Goal: Share content: Share content

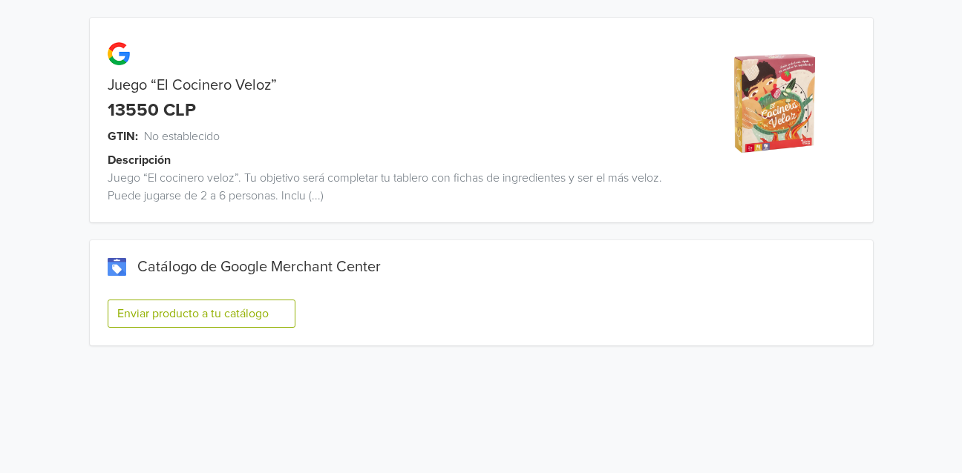
click at [185, 324] on button "Enviar producto a tu catálogo" at bounding box center [202, 314] width 188 height 28
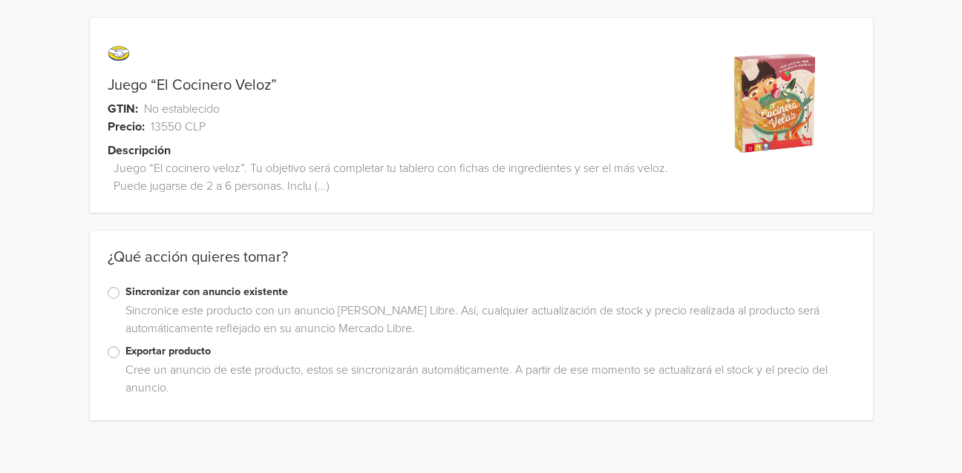
click at [175, 354] on label "Exportar producto" at bounding box center [489, 352] width 729 height 16
click at [0, 0] on input "Exportar producto" at bounding box center [0, 0] width 0 height 0
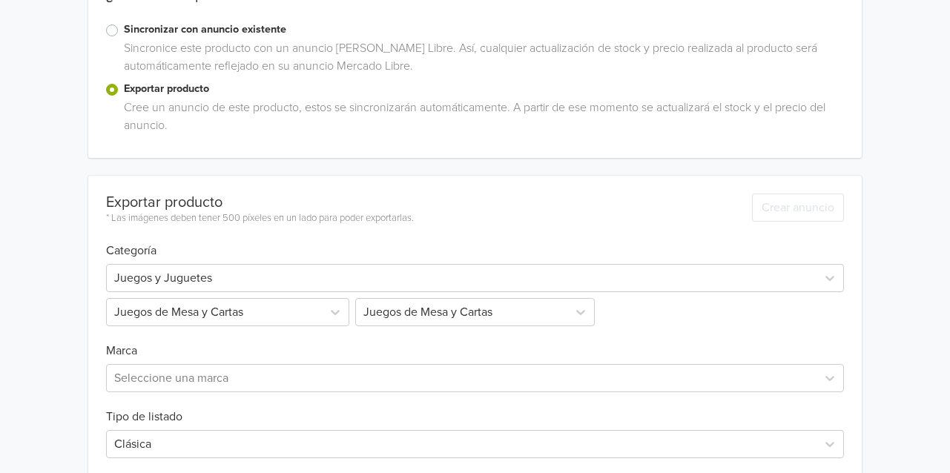
scroll to position [485, 0]
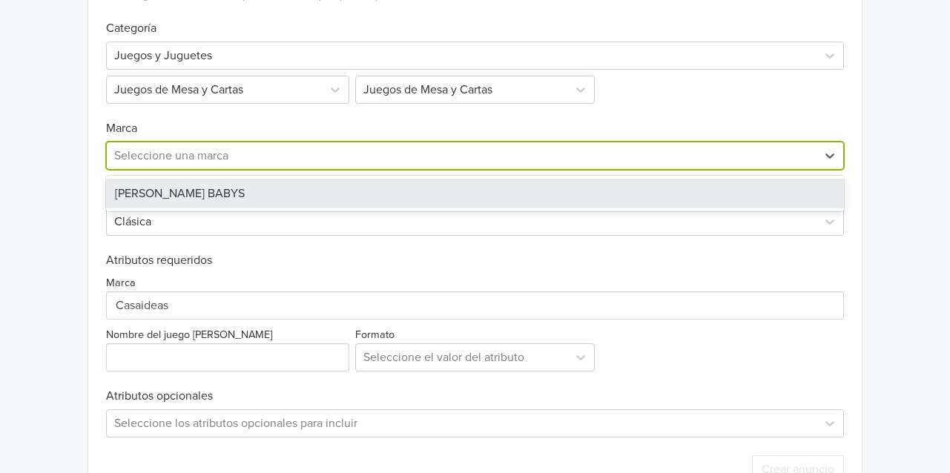
click at [151, 151] on div at bounding box center [461, 155] width 695 height 21
click at [148, 206] on div "PIUS BABYS" at bounding box center [475, 194] width 738 height 30
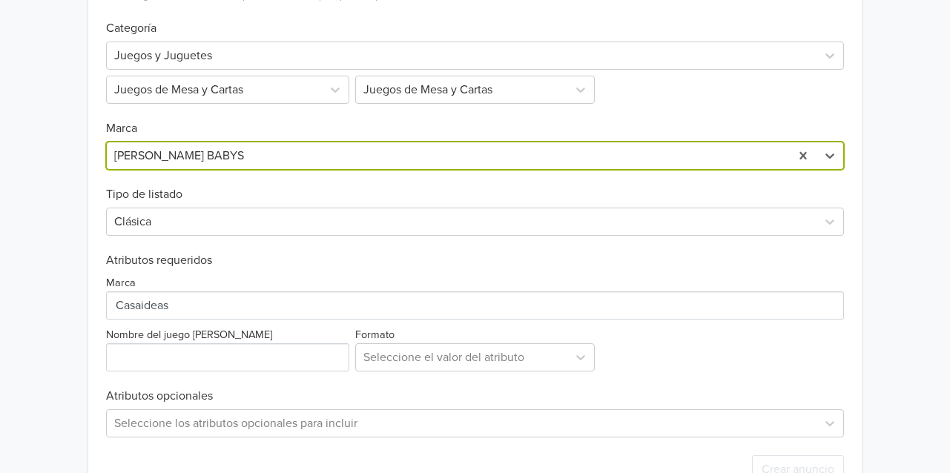
scroll to position [531, 0]
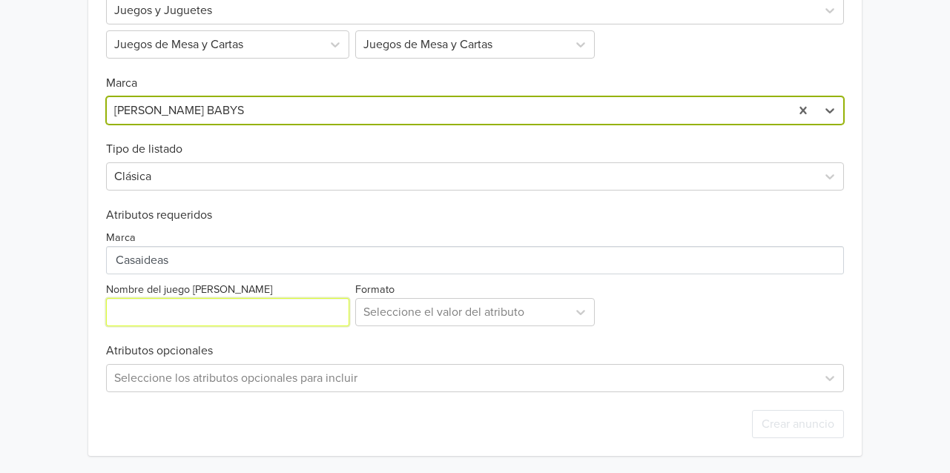
click at [167, 315] on input "Nombre del juego de mesa" at bounding box center [227, 312] width 243 height 28
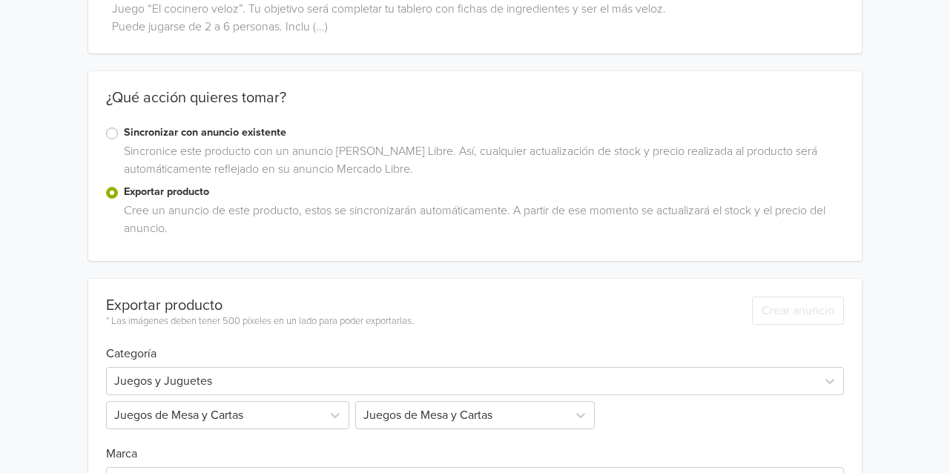
scroll to position [0, 0]
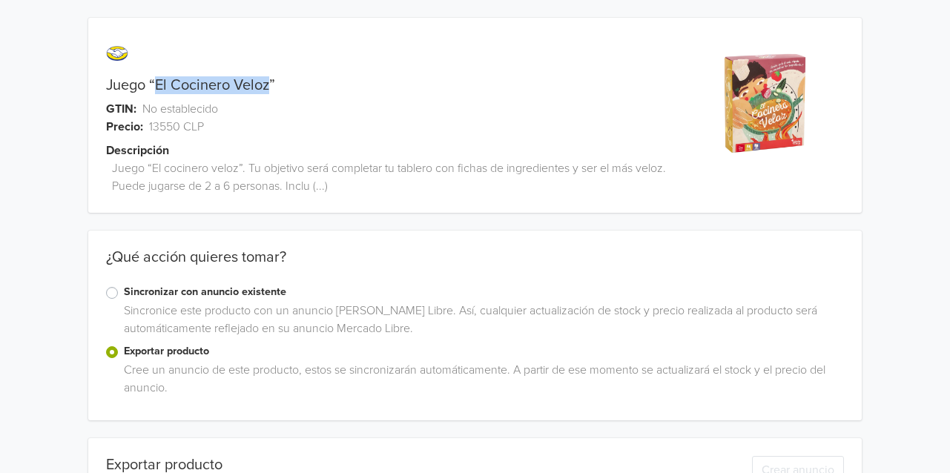
drag, startPoint x: 269, startPoint y: 87, endPoint x: 159, endPoint y: 88, distance: 110.6
click at [159, 88] on link "Juego “El Cocinero Veloz”" at bounding box center [190, 85] width 169 height 18
copy link "El Cocinero Veloz"
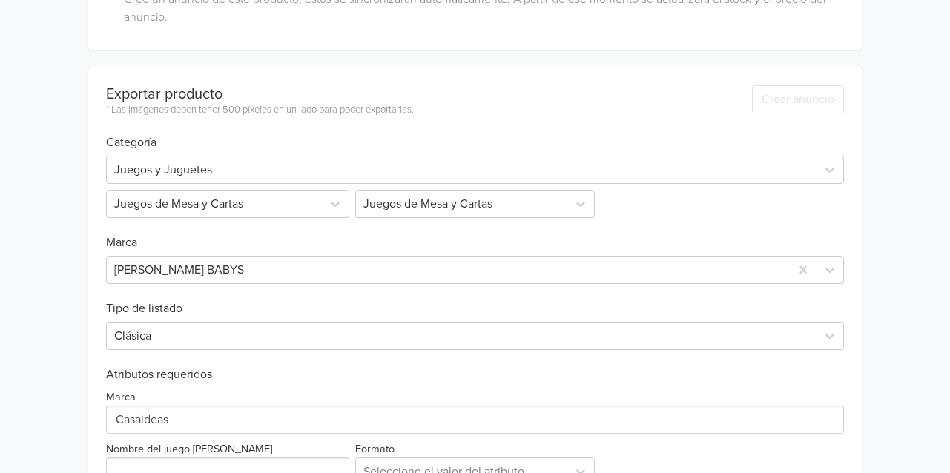
scroll to position [531, 0]
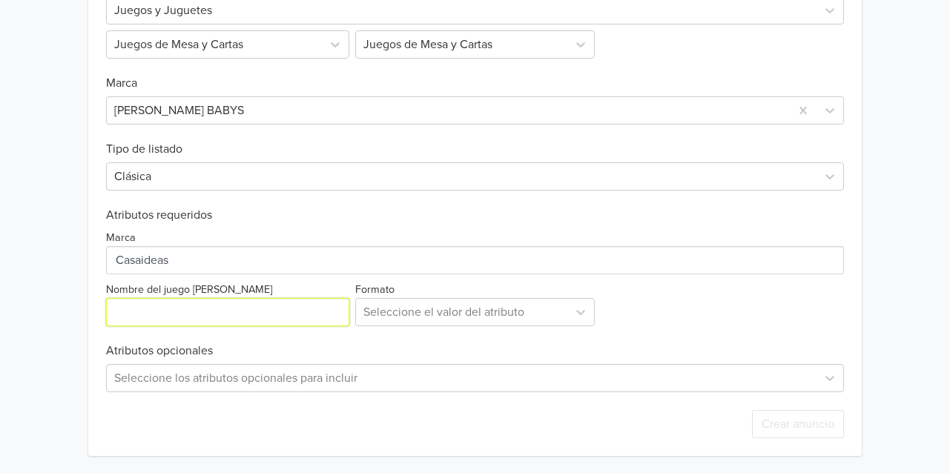
click at [175, 318] on input "Nombre del juego de mesa" at bounding box center [227, 312] width 243 height 28
paste input "El Cocinero Veloz"
type input "El Cocinero Veloz"
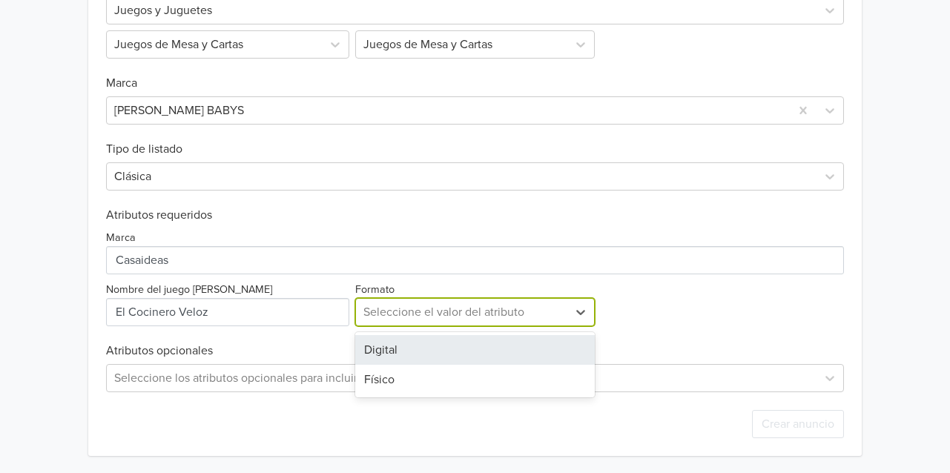
click at [481, 318] on div at bounding box center [462, 312] width 197 height 21
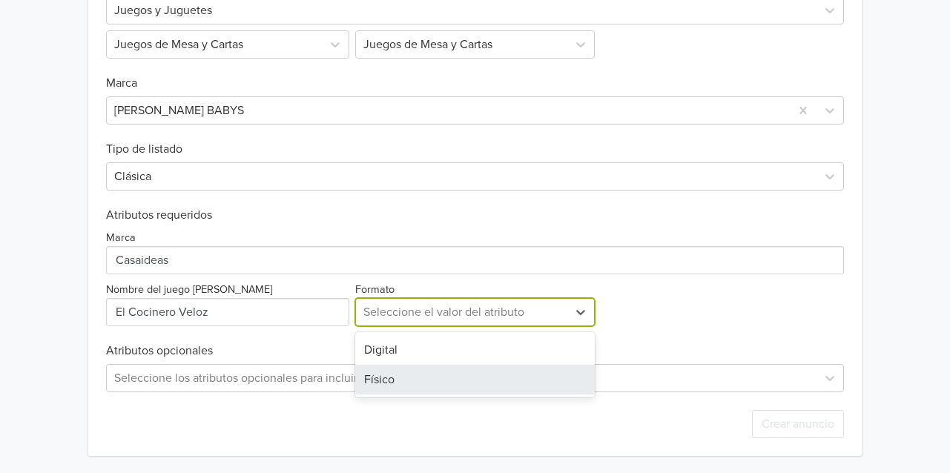
click at [420, 376] on div "Físico" at bounding box center [475, 380] width 240 height 30
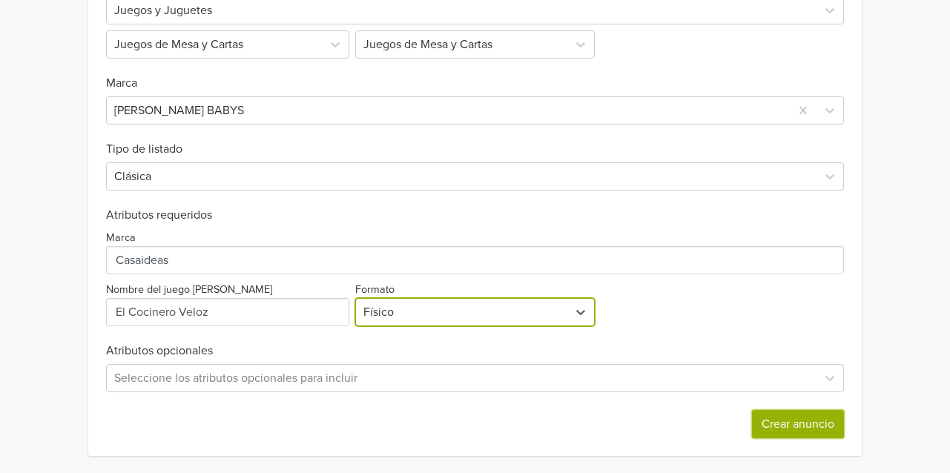
click at [806, 424] on button "Crear anuncio" at bounding box center [798, 424] width 92 height 28
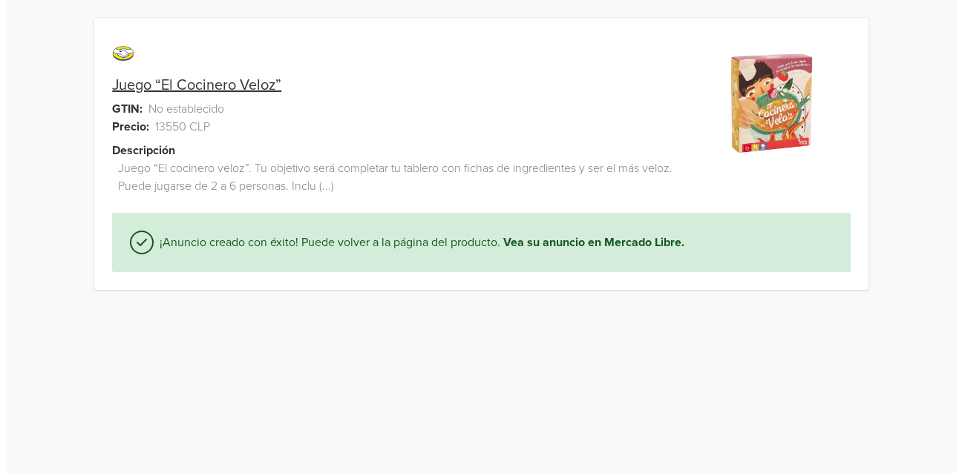
scroll to position [0, 0]
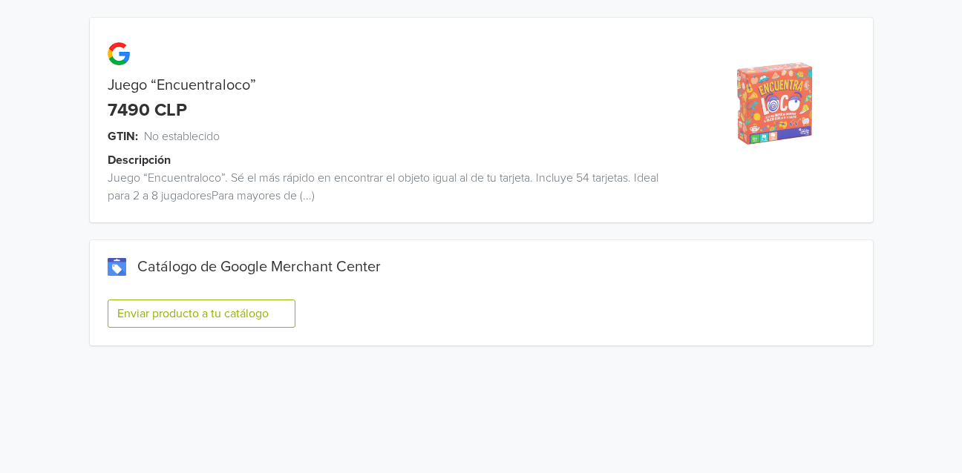
click at [229, 306] on button "Enviar producto a tu catálogo" at bounding box center [202, 314] width 188 height 28
